Goal: Complete application form

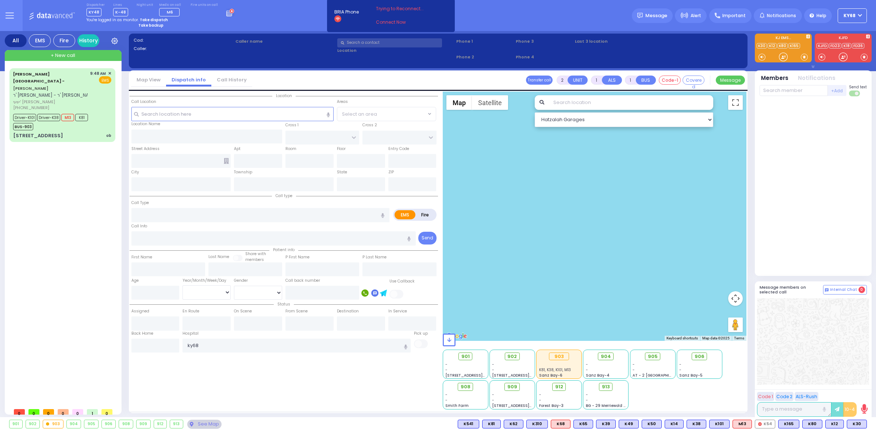
select select
radio input "true"
select select
type input "10:17"
select select
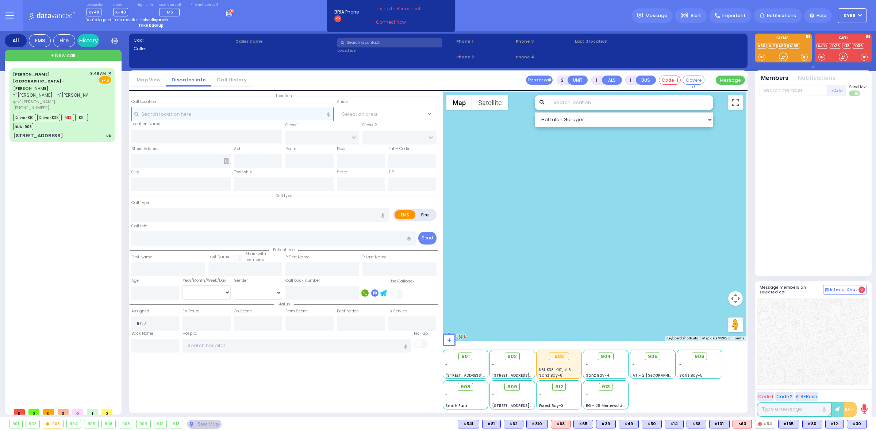
radio input "true"
select select
select select "Hatzalah Garages"
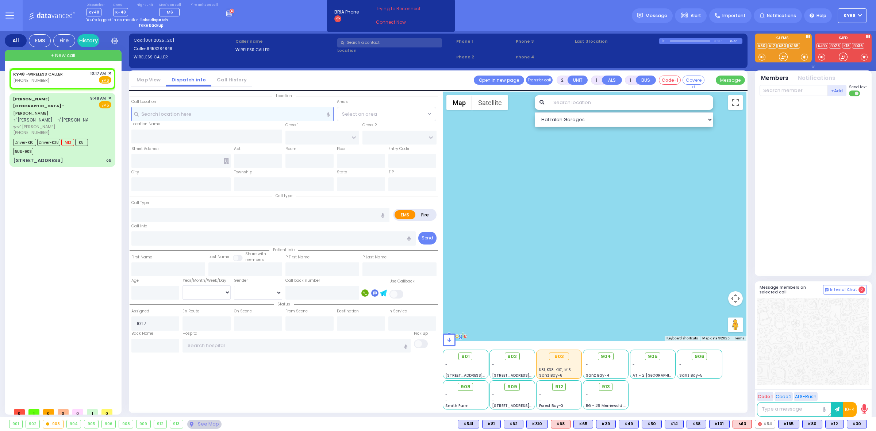
select select
radio input "true"
select select
select select "Hatzalah Garages"
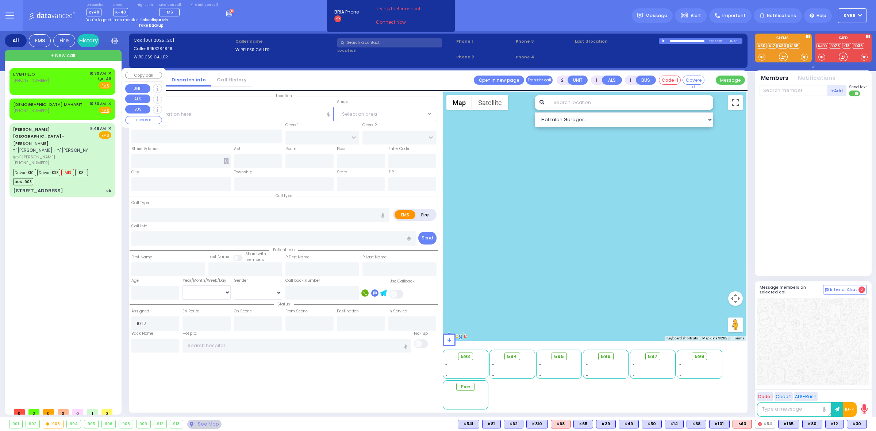
click at [8, 71] on div "L VENTILLO [PHONE_NUMBER] 10:30 AM EMS EMS" at bounding box center [63, 238] width 112 height 349
click at [12, 72] on div "L VENTILLO [PHONE_NUMBER] 10:30 AM ✕ K-48 EMS" at bounding box center [62, 81] width 103 height 24
select select
radio input "true"
select select
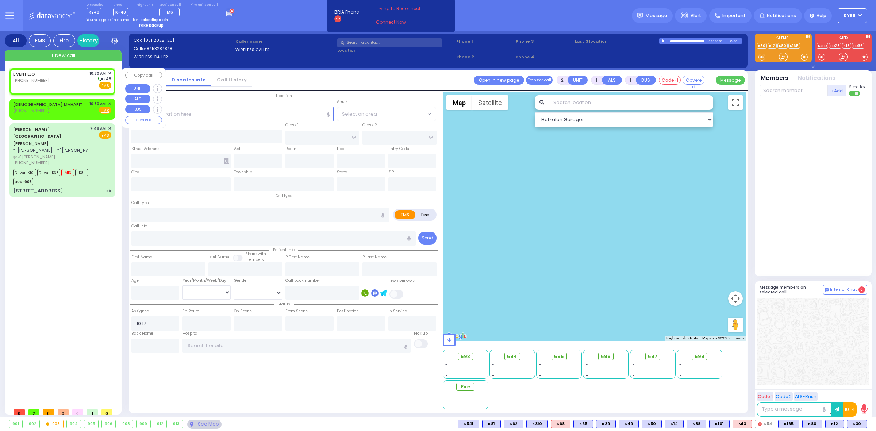
type input "10:30"
select select "Hatzalah Garages"
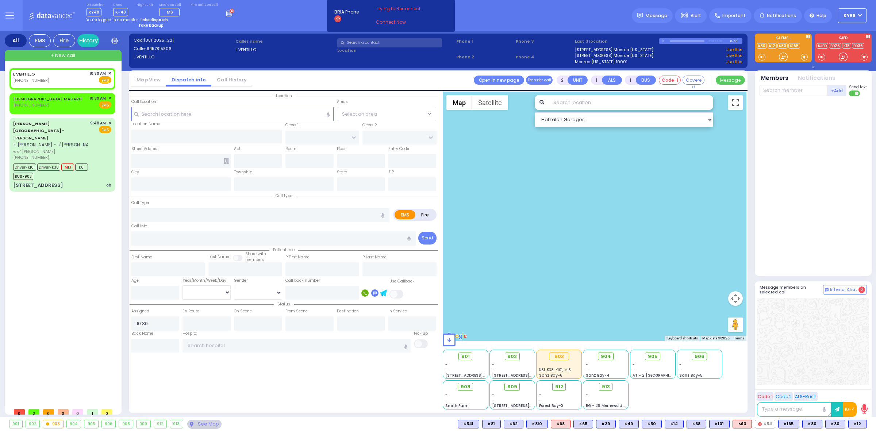
select select
radio input "true"
select select
select select "Hatzalah Garages"
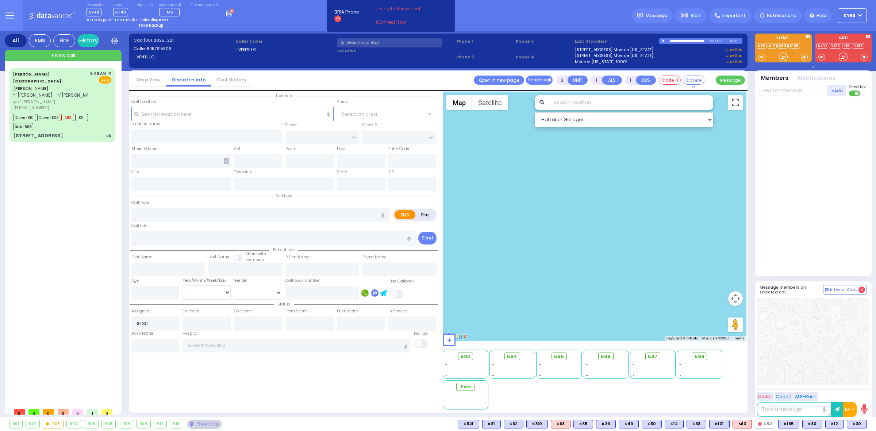
click at [111, 321] on div "[PERSON_NAME] Health Center - [PERSON_NAME] ר' [PERSON_NAME] [PERSON_NAME] [PHO…" at bounding box center [63, 236] width 109 height 336
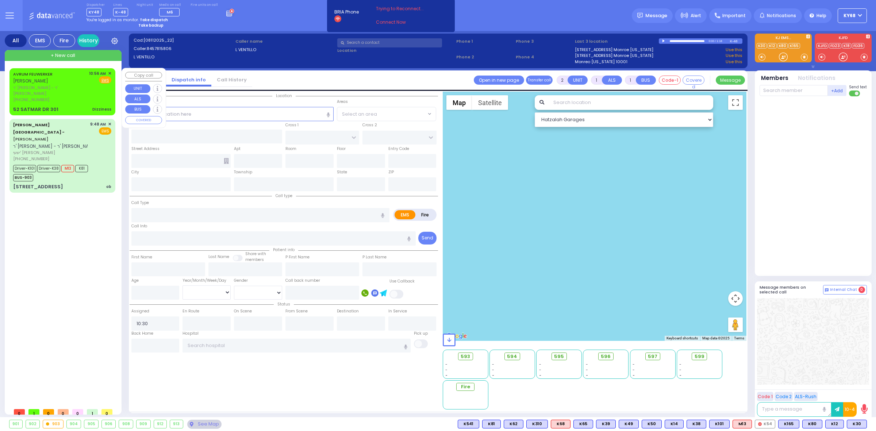
click at [38, 81] on span "[PERSON_NAME]" at bounding box center [30, 81] width 35 height 6
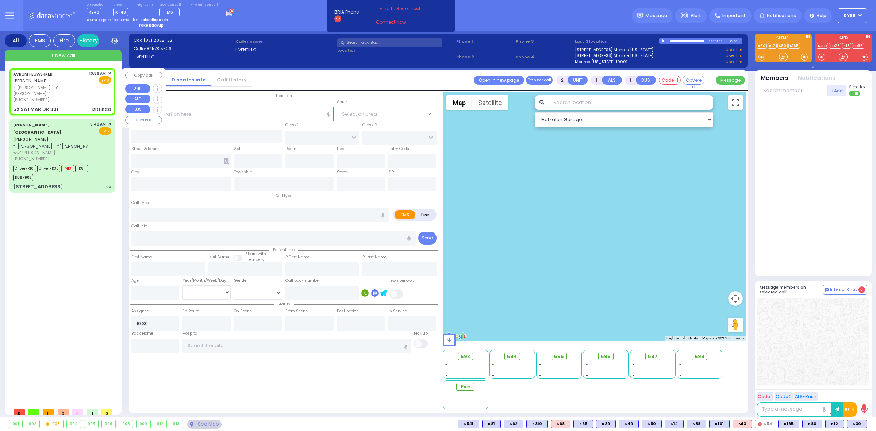
type input "1"
type input "0"
select select
type input "Dizziness"
radio input "true"
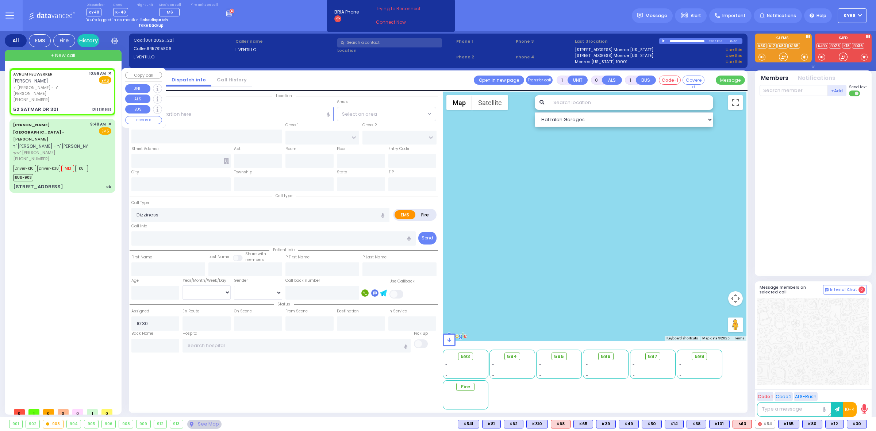
type input "AVRUM"
type input "FEUWERKER"
type input "77"
select select "Year"
type input "10:56"
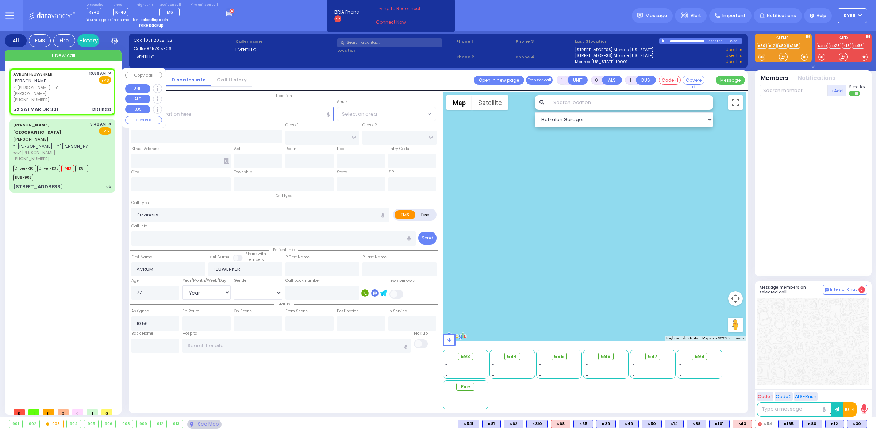
type input "KROLLA DR"
type input "ORSHAVA COURT"
type input "52 SATMAR DR"
type input "301"
type input "Monroe"
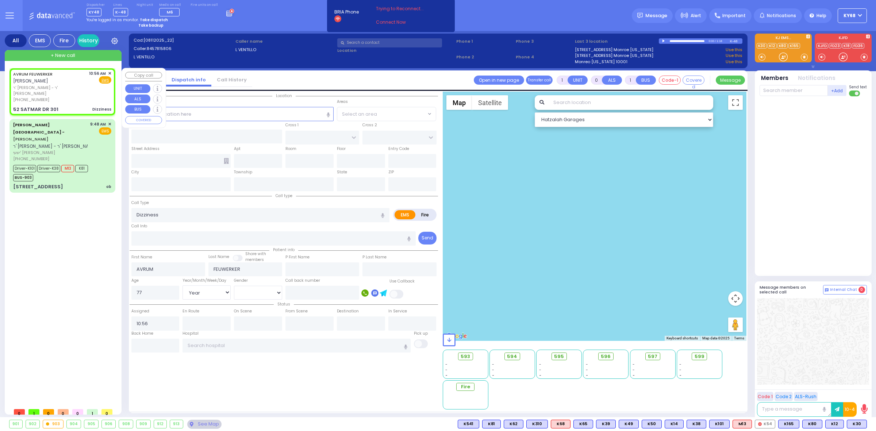
type input "[US_STATE]"
type input "10950"
select select "Hatzalah Garages"
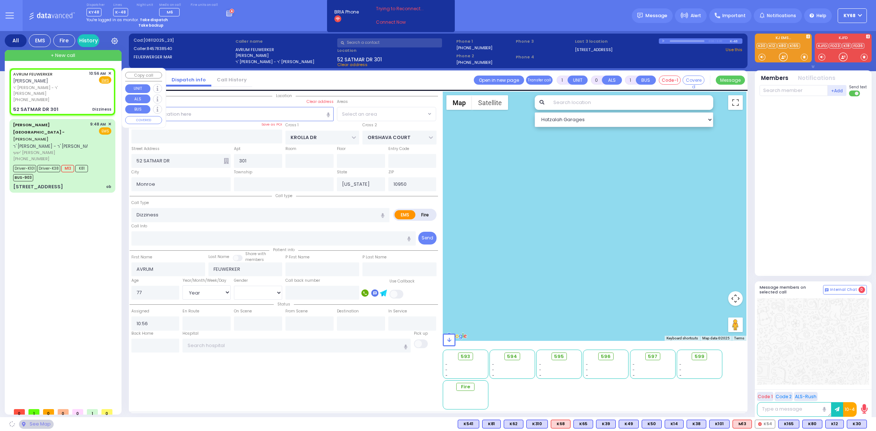
select select "SECTION 3"
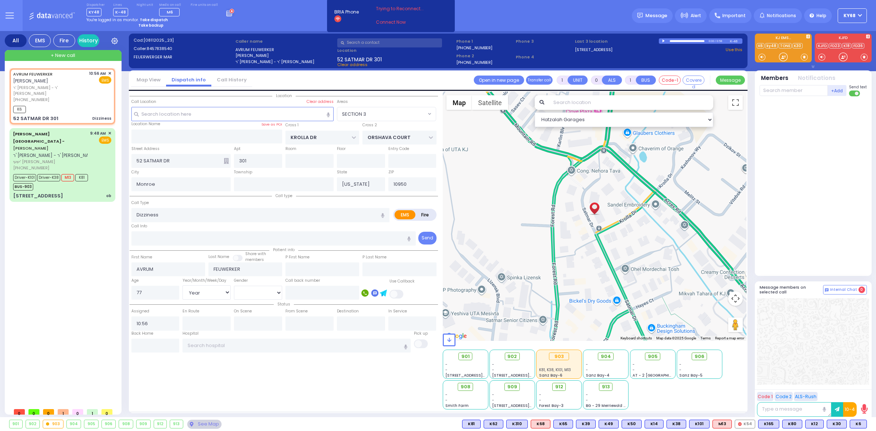
select select
radio input "true"
select select "Year"
type input "10:58"
select select "Hatzalah Garages"
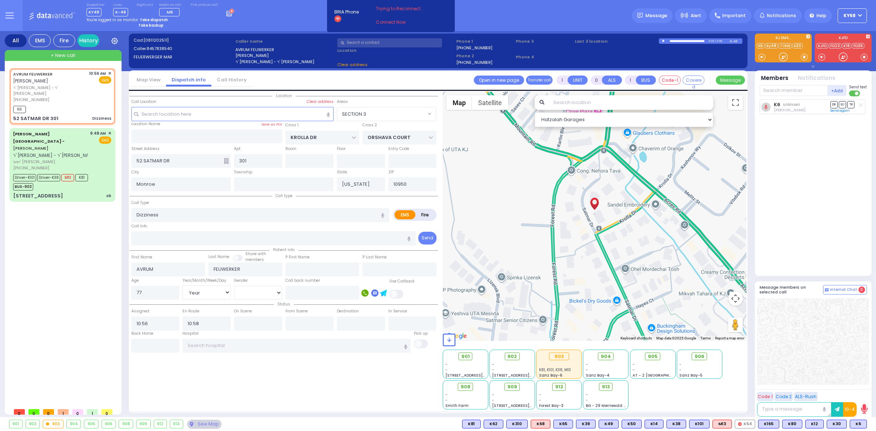
select select "SECTION 3"
select select
radio input "true"
select select "Year"
select select "Hatzalah Garages"
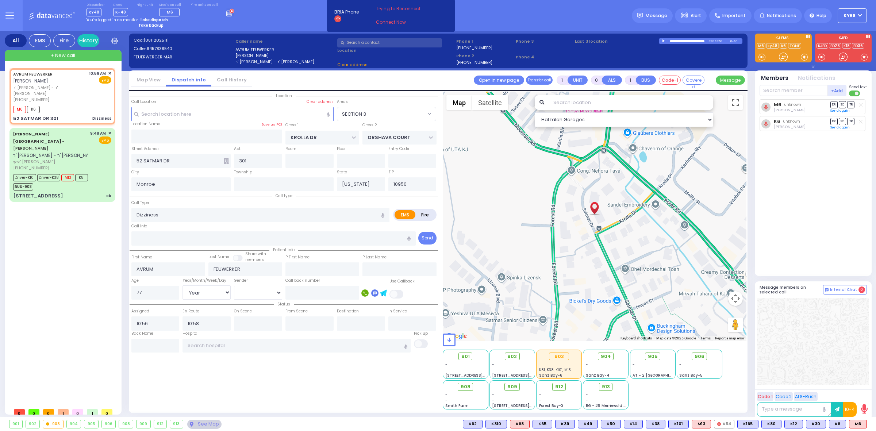
select select "SECTION 3"
select select
radio input "true"
select select "Year"
select select "Hatzalah Garages"
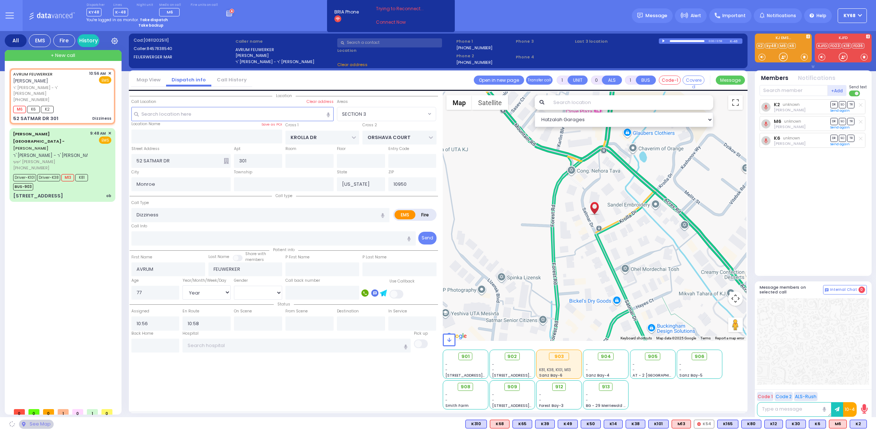
select select "SECTION 3"
click at [517, 5] on div "Dispatcher KY48 shift has started. Are you ? Lines K-48" at bounding box center [438, 15] width 876 height 31
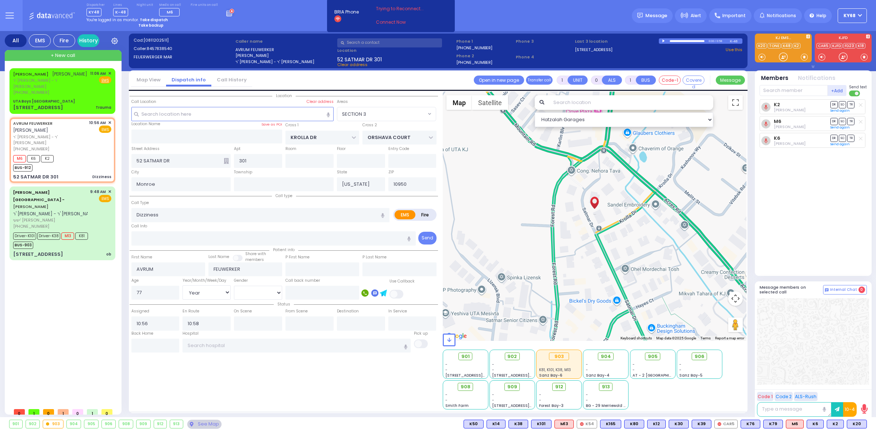
select select
radio input "true"
select select "Year"
select select "Hatzalah Garages"
select select "SECTION 3"
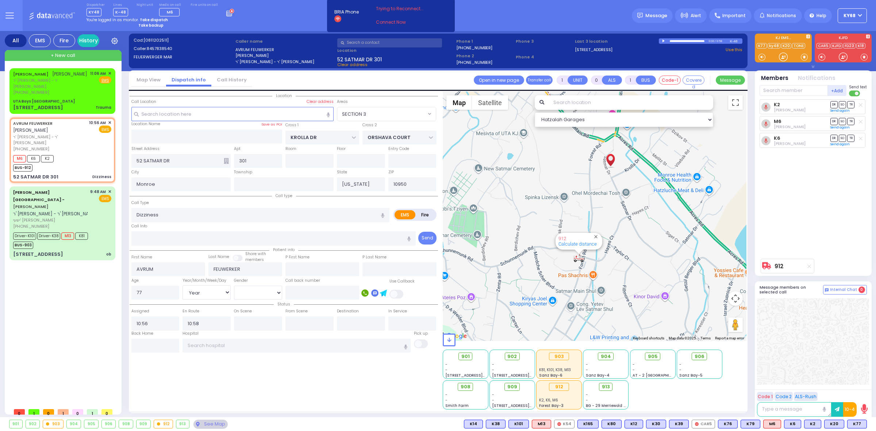
click at [543, 1] on div "Dispatcher KY48 shift has started. Are you ? Lines K-48" at bounding box center [438, 15] width 876 height 31
